Goal: Information Seeking & Learning: Learn about a topic

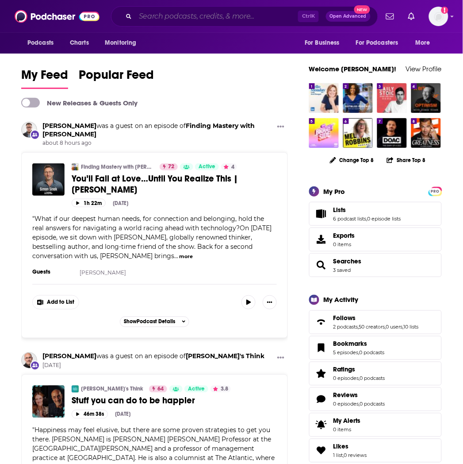
click at [209, 19] on input "Search podcasts, credits, & more..." at bounding box center [216, 16] width 163 height 14
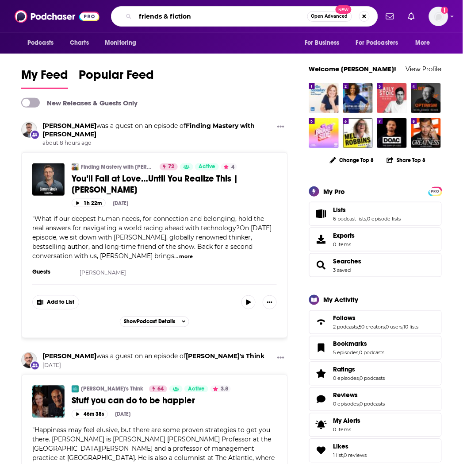
type input "friends & fiction"
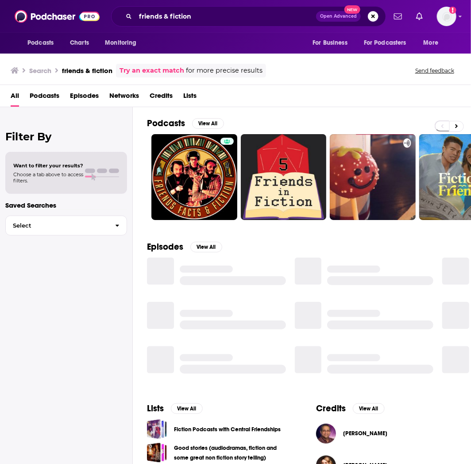
click at [171, 66] on link "Try an exact match" at bounding box center [152, 71] width 65 height 10
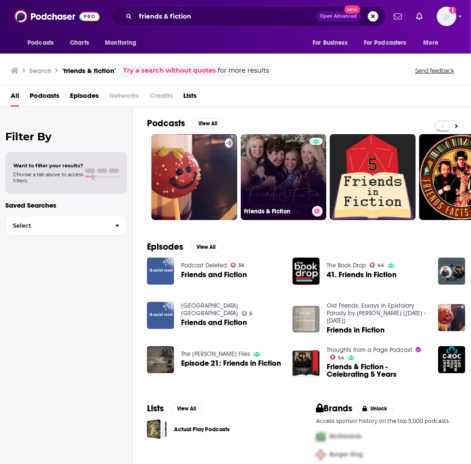
click at [291, 166] on link "Friends & Fiction" at bounding box center [284, 177] width 86 height 86
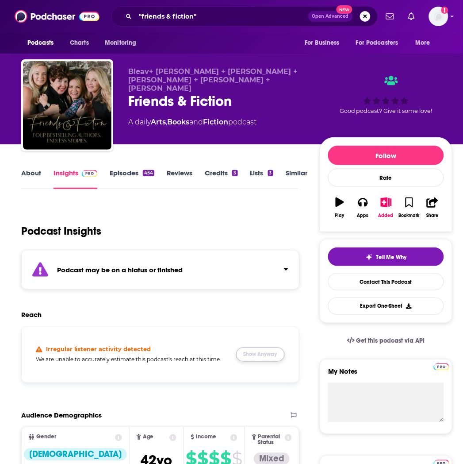
click at [274, 357] on button "Show Anyway" at bounding box center [260, 354] width 49 height 14
